Goal: Information Seeking & Learning: Learn about a topic

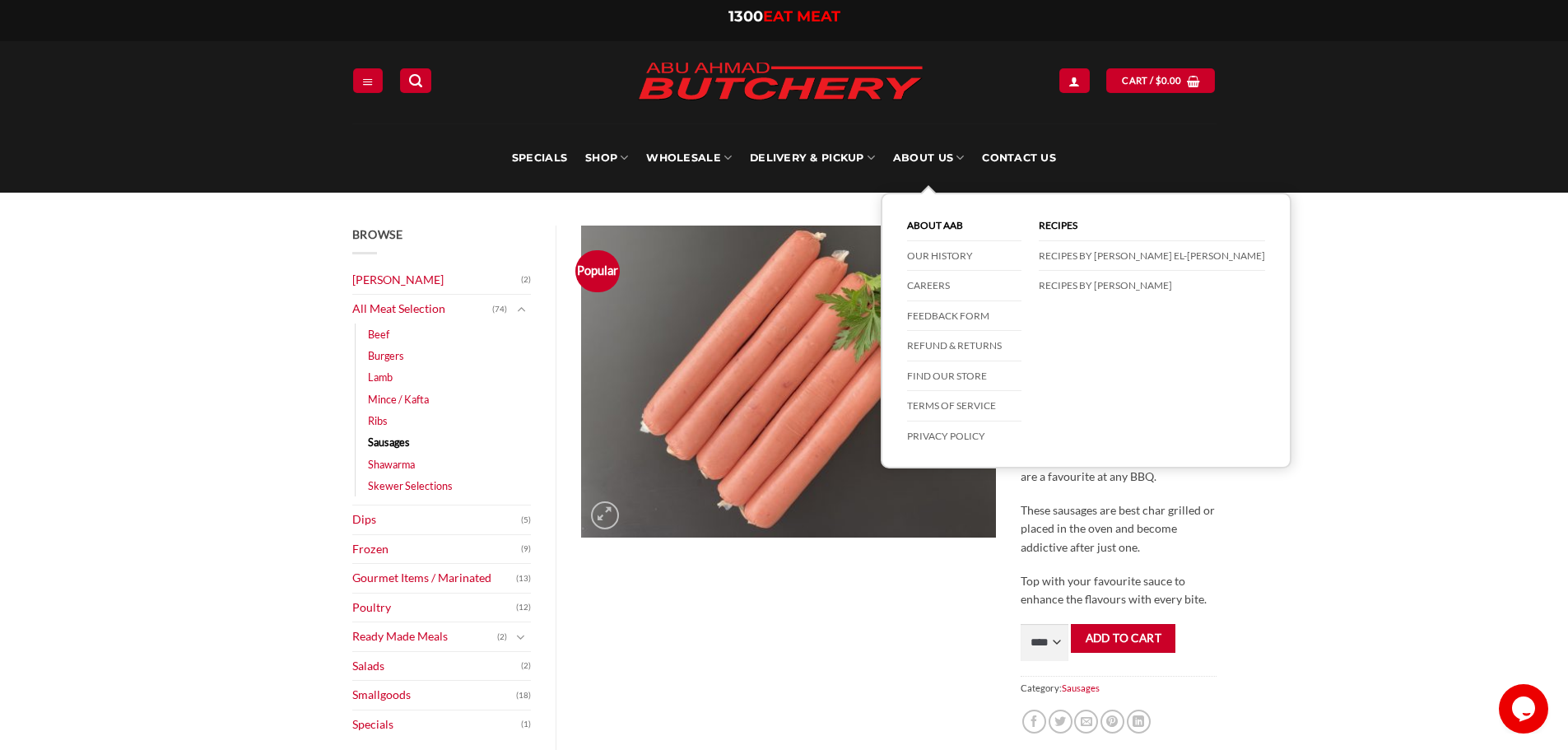
drag, startPoint x: 910, startPoint y: 156, endPoint x: 933, endPoint y: 264, distance: 110.4
click at [910, 156] on link "About Us" at bounding box center [927, 159] width 70 height 69
click at [936, 259] on link "Our History" at bounding box center [964, 256] width 114 height 30
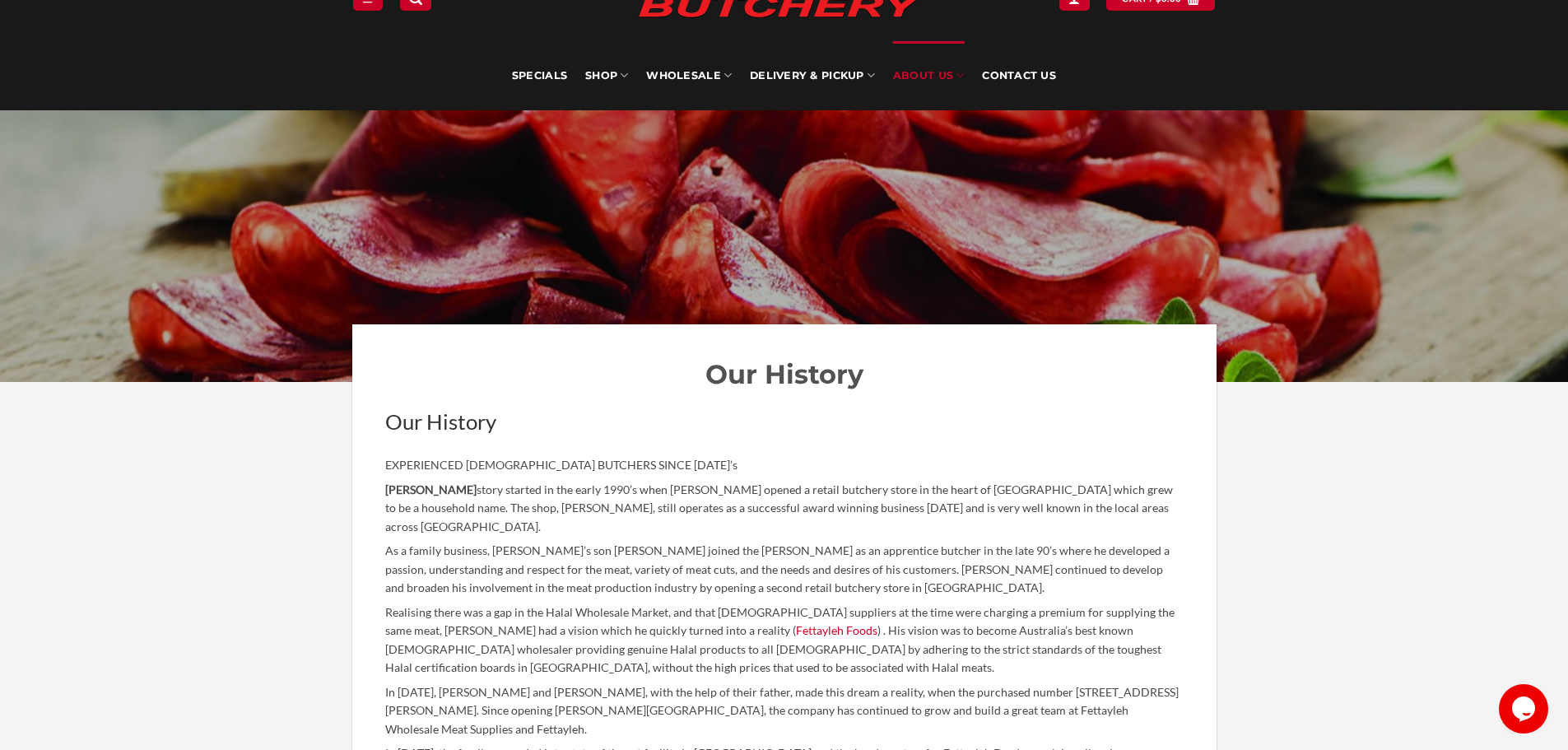
click at [806, 532] on p "Abu Ahmad Butchery story started in the early 1990’s when Jamal Fettayleh opene…" at bounding box center [784, 509] width 799 height 56
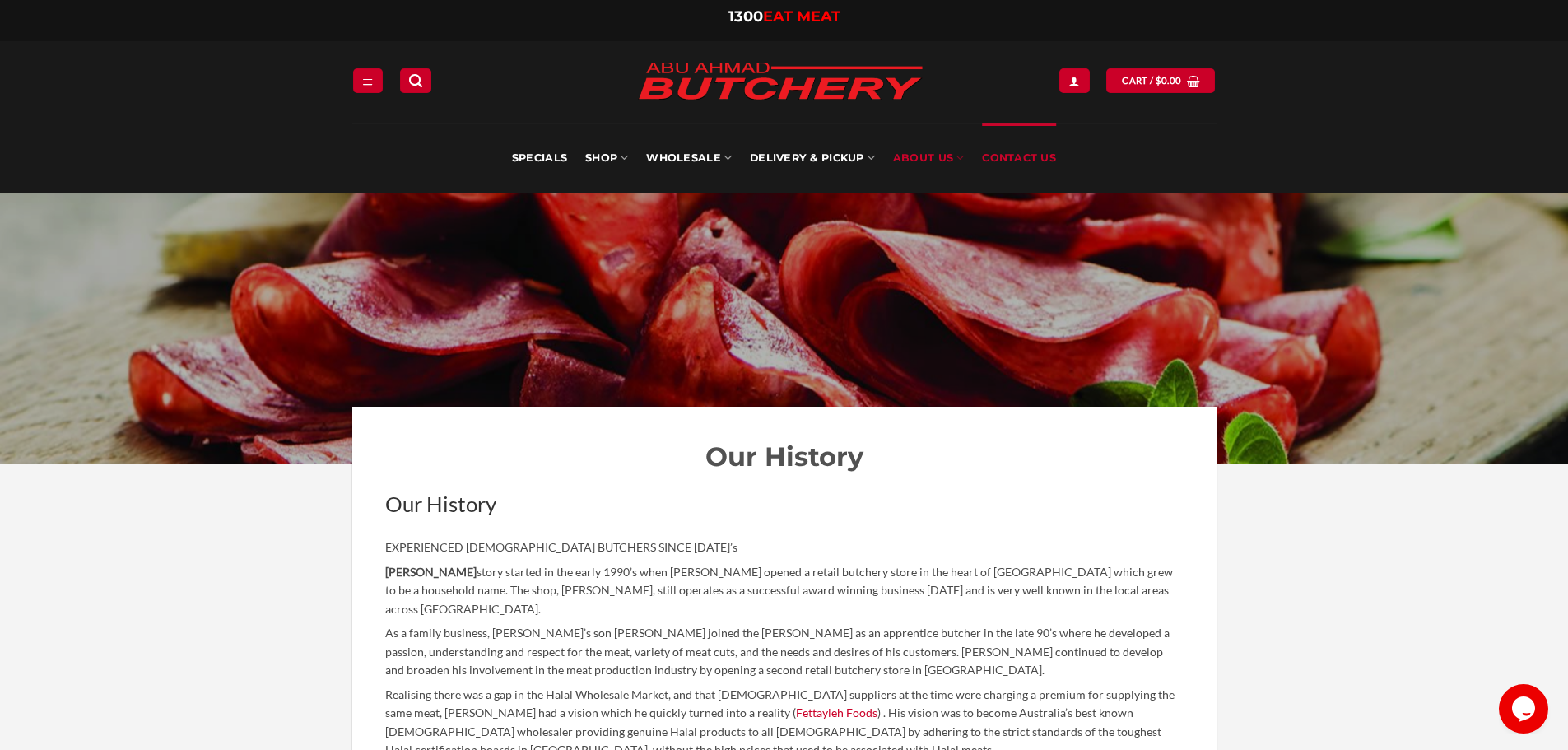
click at [1006, 164] on link "Contact Us" at bounding box center [1018, 159] width 74 height 69
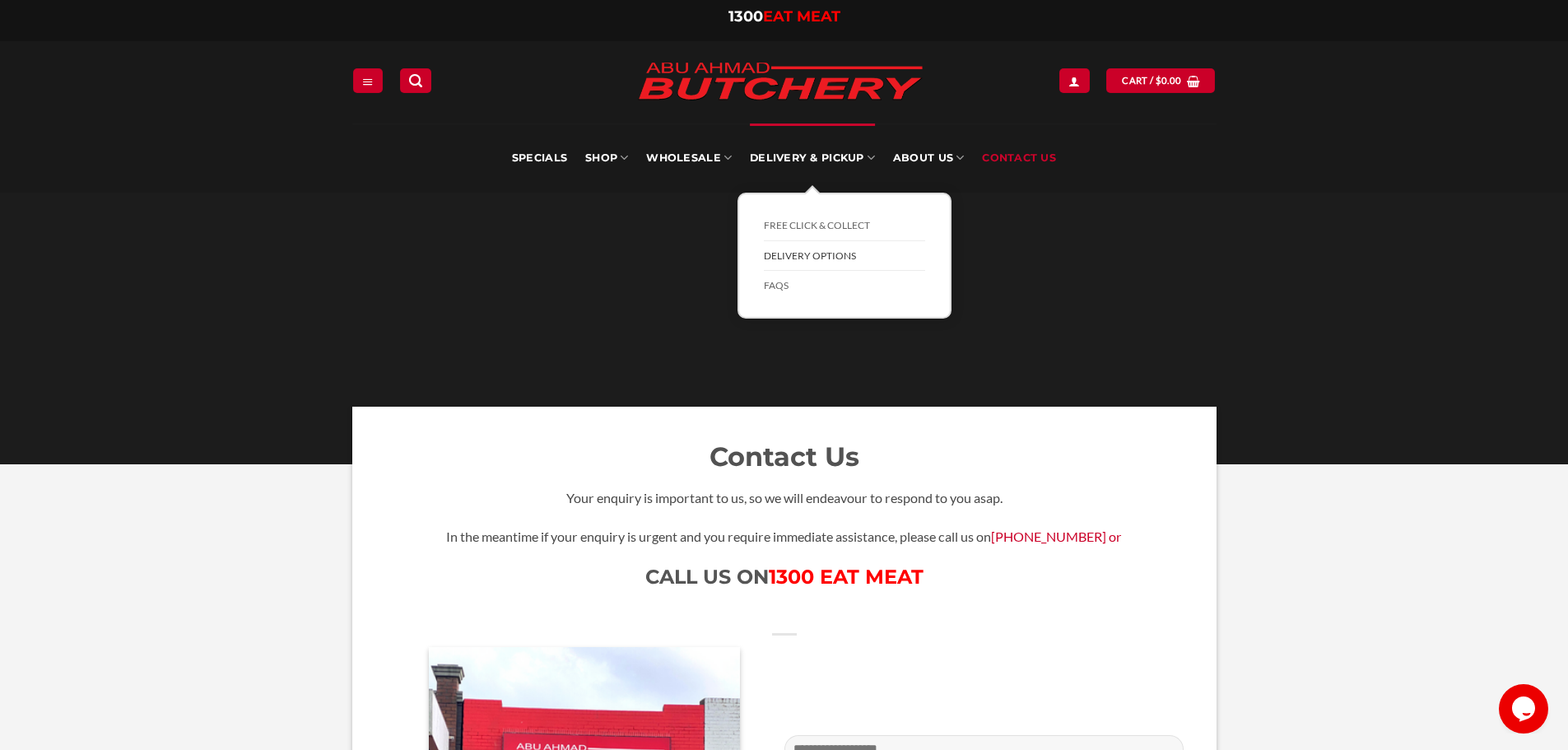
click at [807, 251] on link "Delivery Options" at bounding box center [845, 256] width 161 height 30
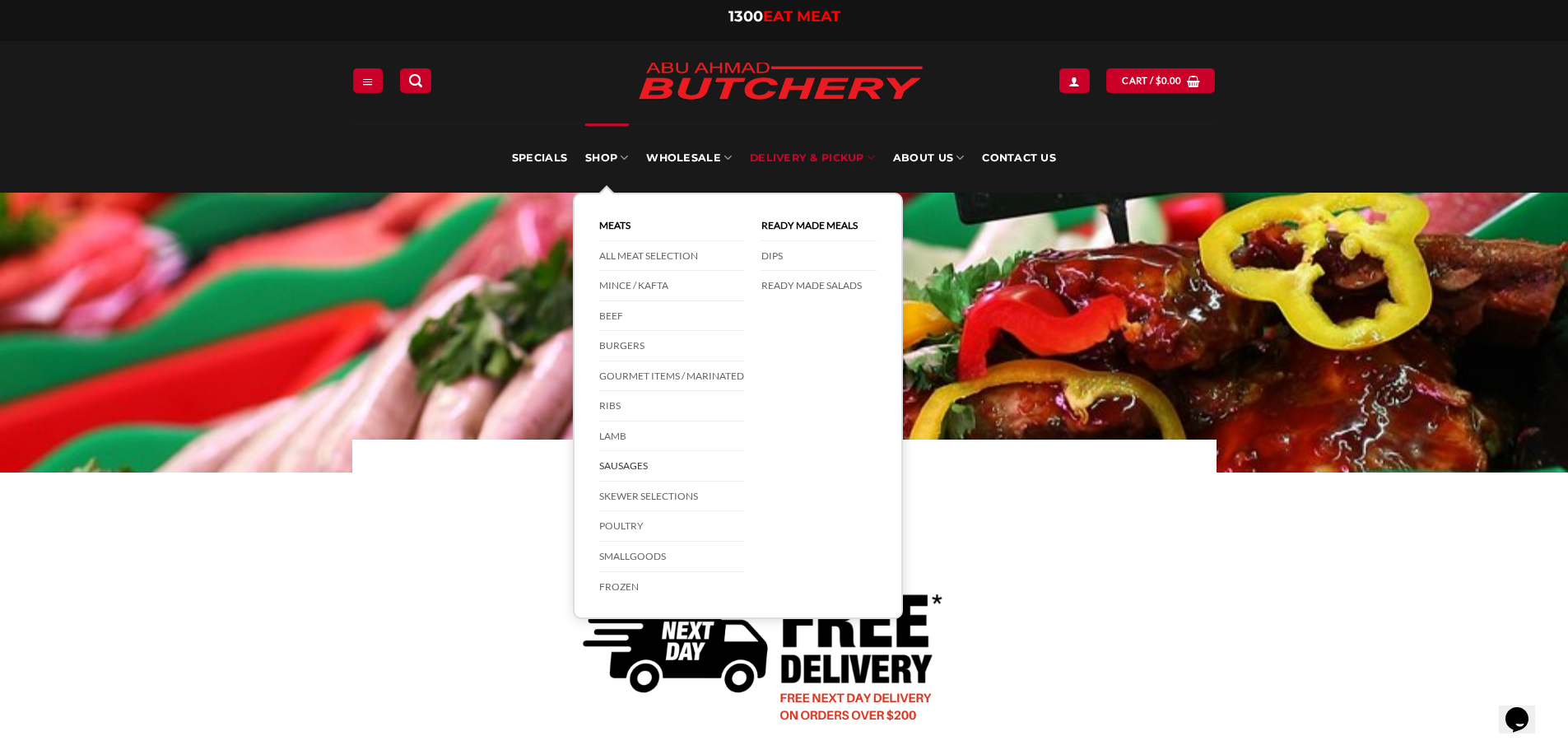
click at [621, 462] on link "Sausages" at bounding box center [671, 467] width 145 height 30
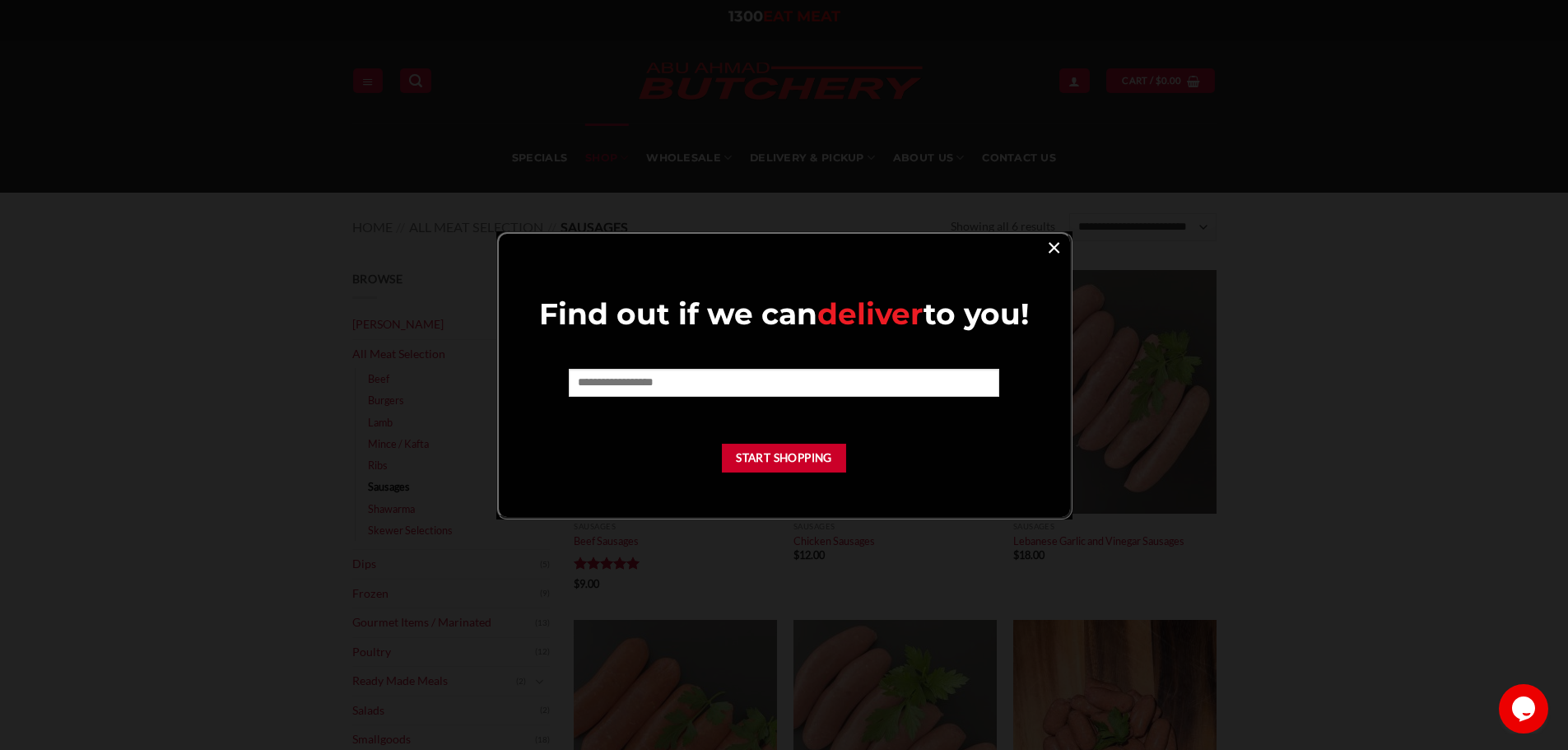
click at [1050, 237] on link "×" at bounding box center [1053, 247] width 23 height 23
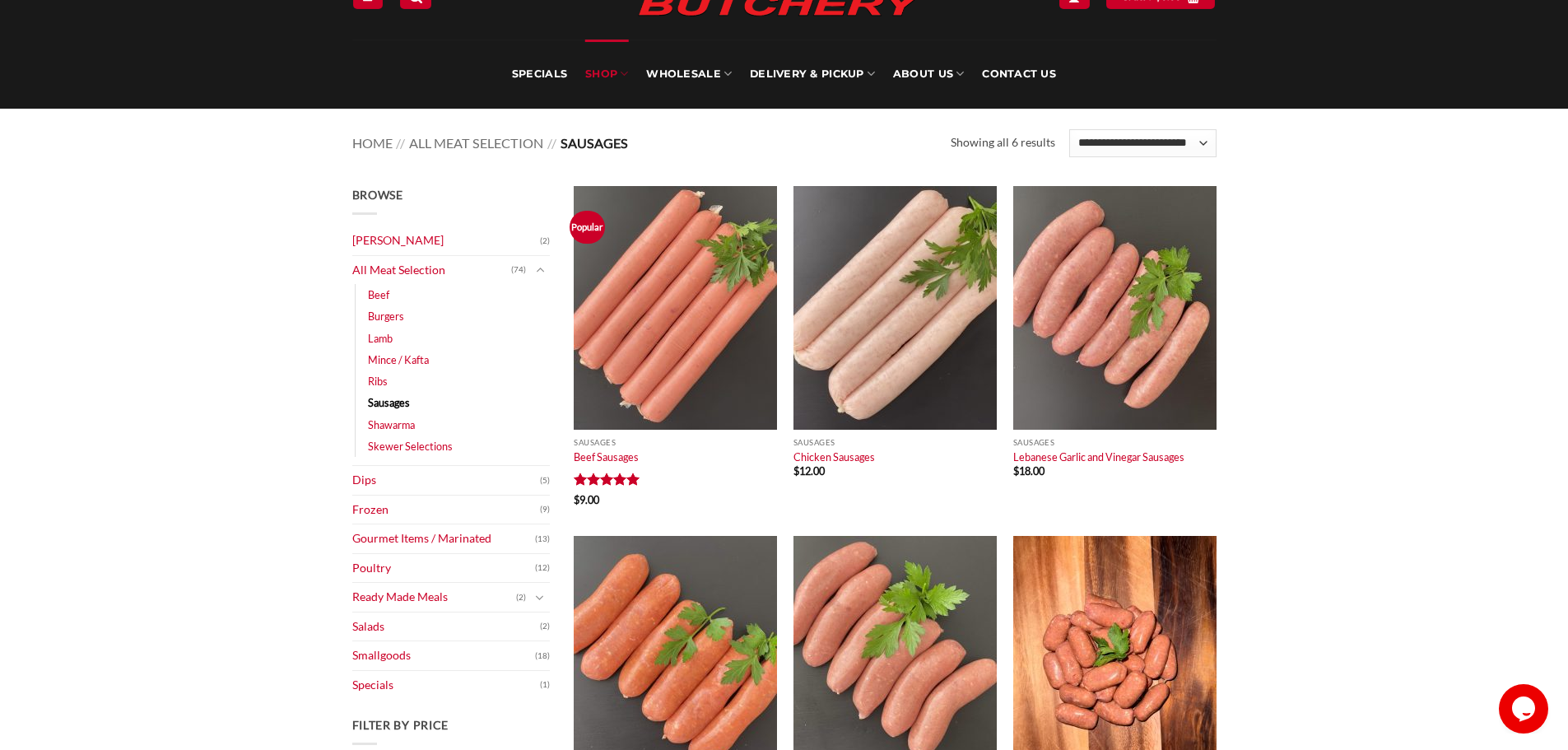
scroll to position [164, 0]
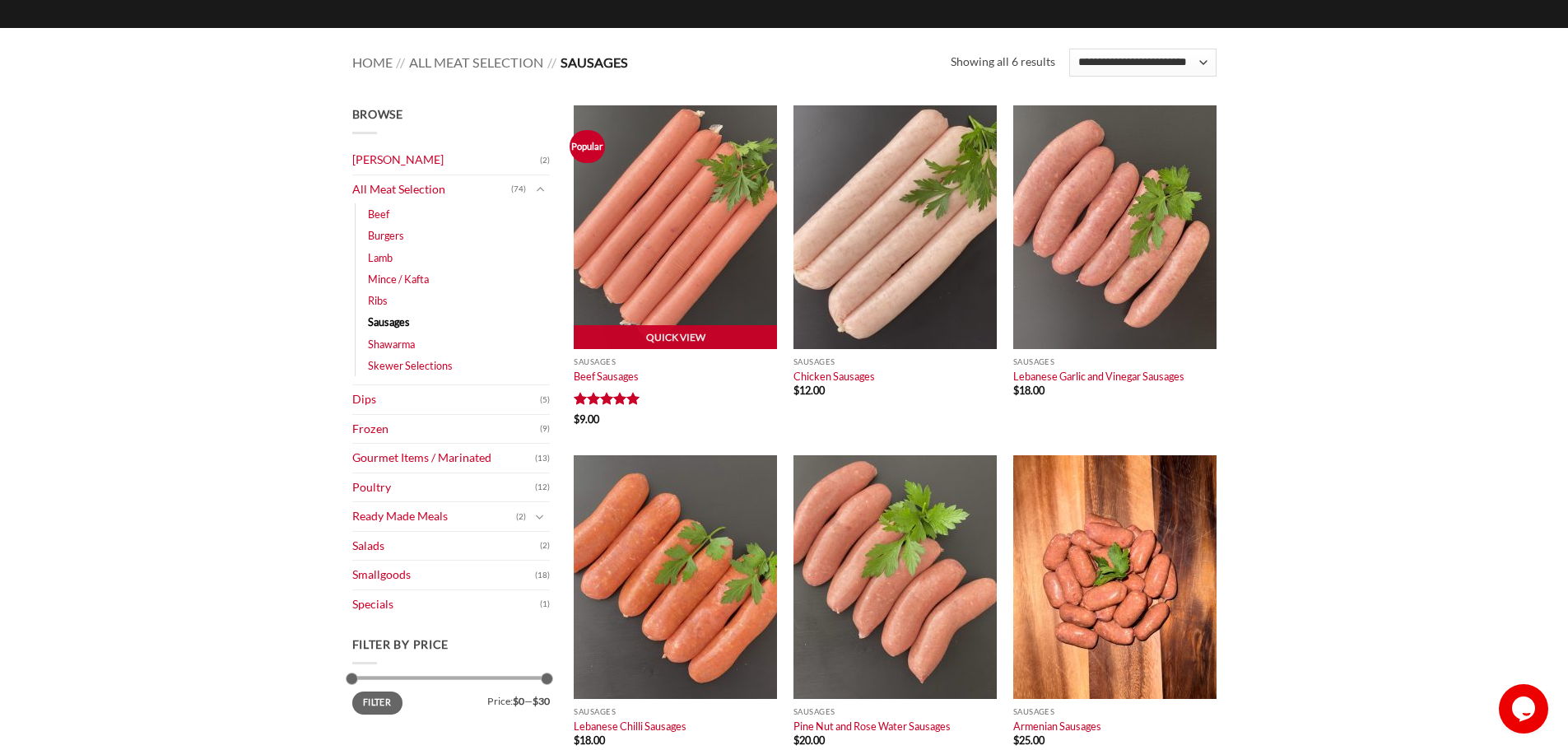
click at [673, 283] on img at bounding box center [675, 227] width 204 height 244
